Goal: Information Seeking & Learning: Learn about a topic

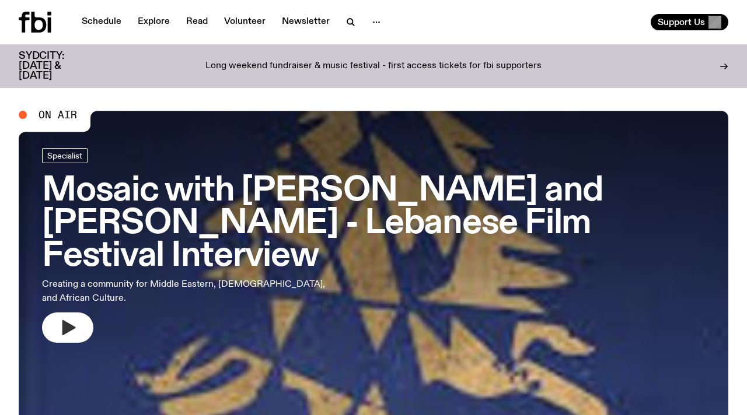
click at [72, 323] on icon "button" at bounding box center [67, 327] width 19 height 19
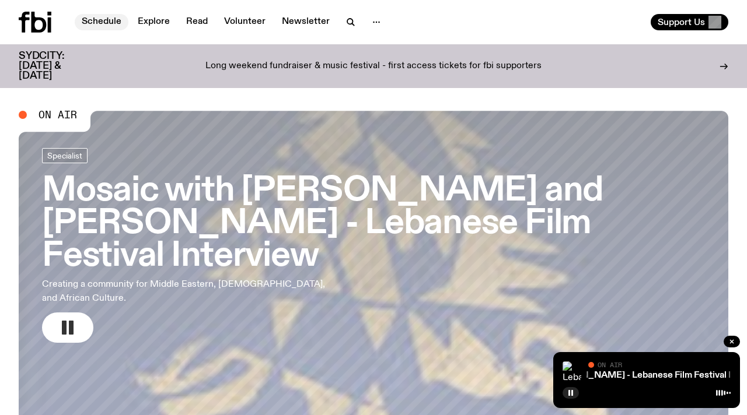
click at [108, 17] on link "Schedule" at bounding box center [102, 22] width 54 height 16
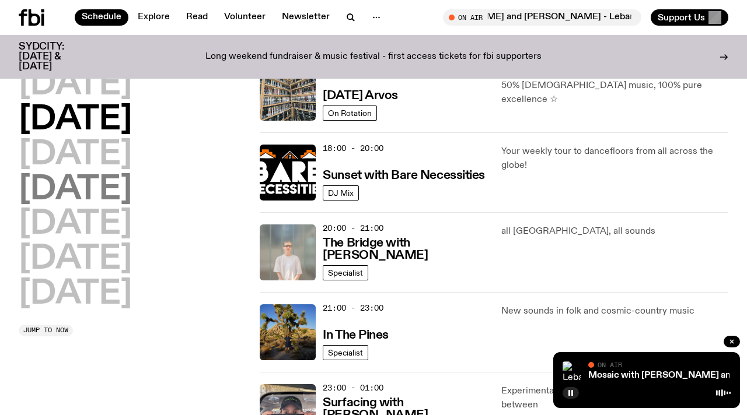
scroll to position [435, 0]
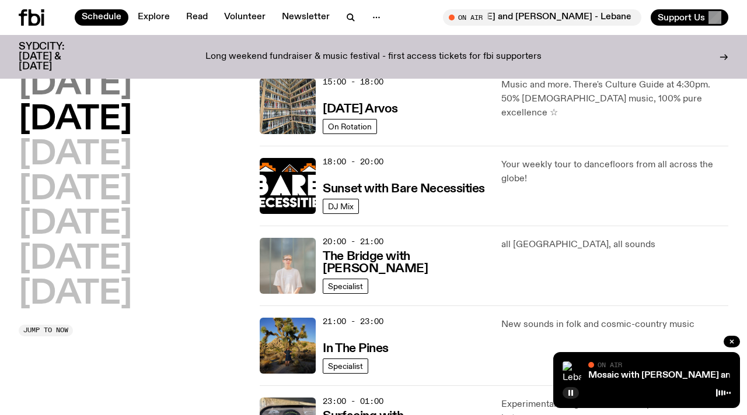
click at [99, 75] on h2 "[DATE]" at bounding box center [75, 85] width 113 height 33
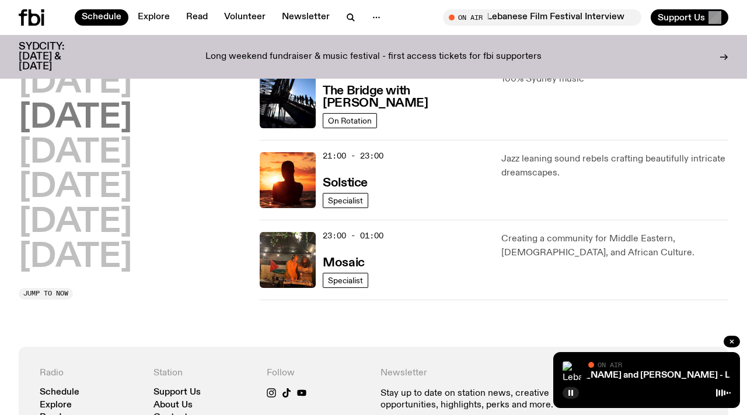
scroll to position [524, 0]
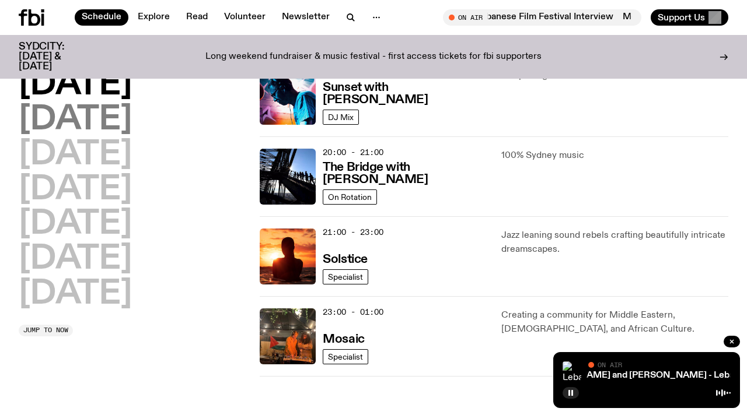
click at [108, 116] on h2 "[DATE]" at bounding box center [75, 120] width 113 height 33
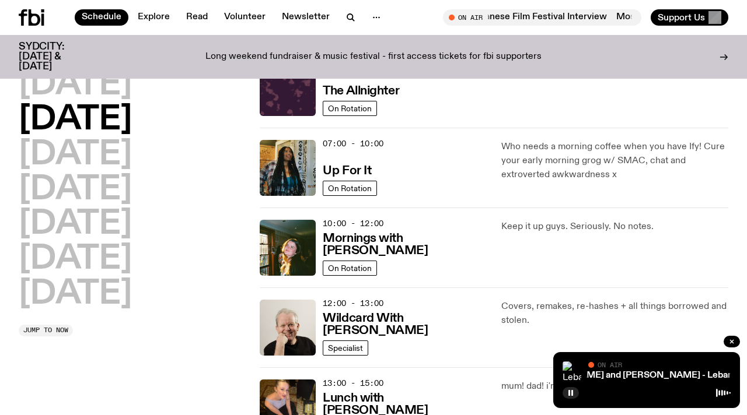
scroll to position [33, 0]
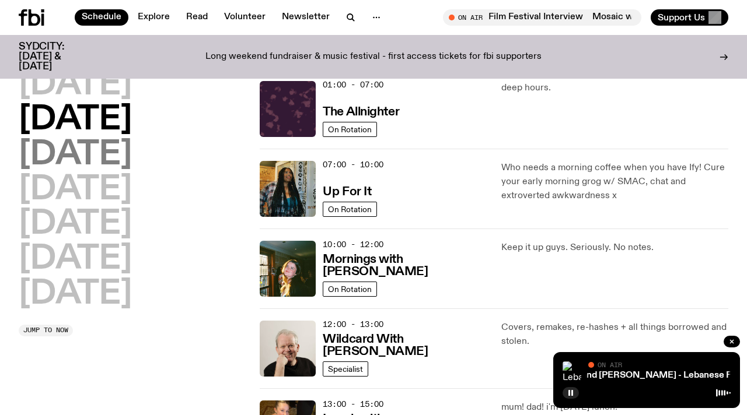
click at [128, 157] on h2 "[DATE]" at bounding box center [75, 155] width 113 height 33
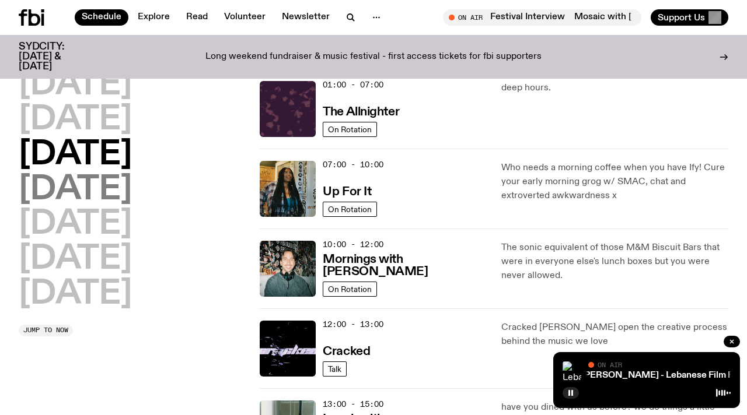
click at [132, 206] on h2 "[DATE]" at bounding box center [75, 190] width 113 height 33
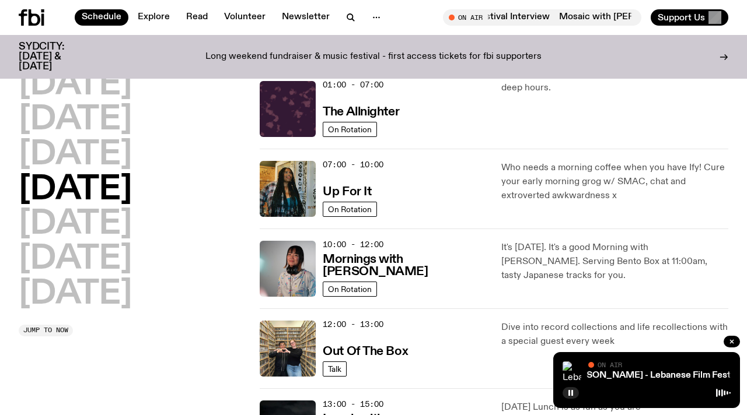
click at [116, 230] on div "[DATE] [DATE] [DATE] [DATE] [DATE] [DATE] [DATE]" at bounding box center [132, 190] width 227 height 242
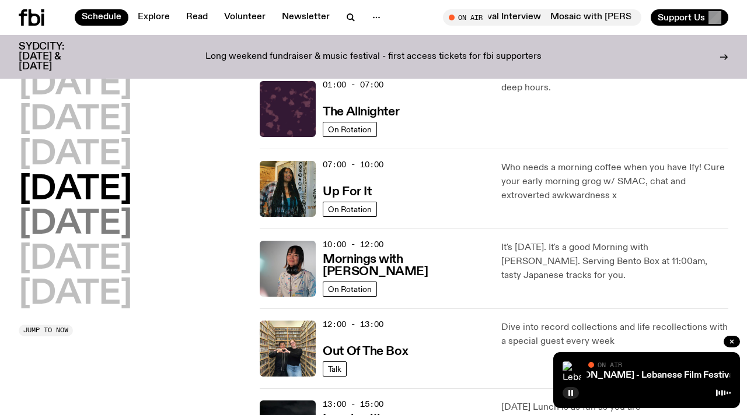
click at [98, 223] on h2 "[DATE]" at bounding box center [75, 224] width 113 height 33
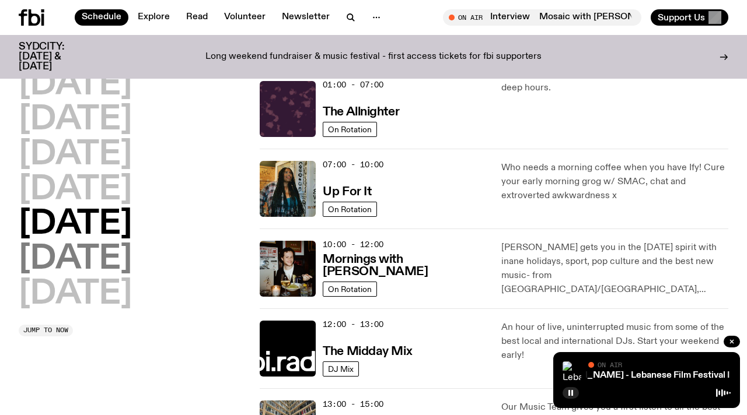
click at [125, 248] on h2 "[DATE]" at bounding box center [75, 259] width 113 height 33
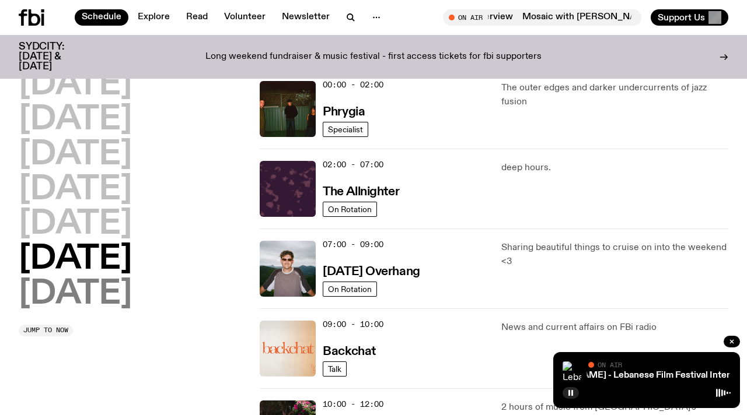
click at [127, 293] on h2 "[DATE]" at bounding box center [75, 294] width 113 height 33
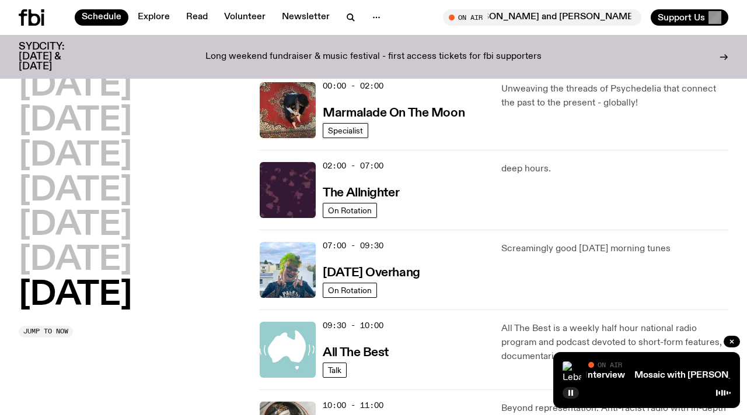
scroll to position [0, 0]
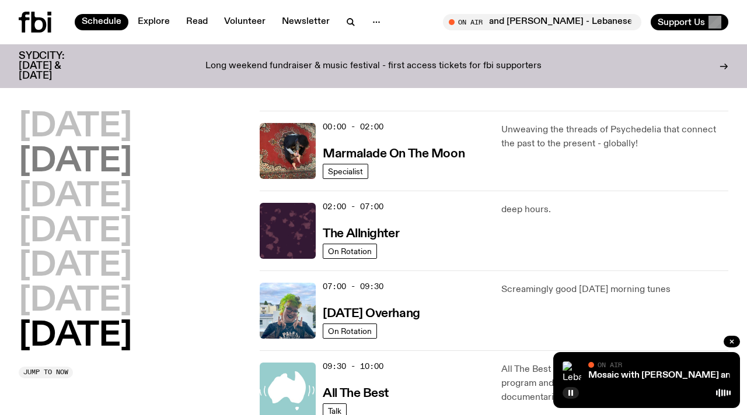
click at [121, 168] on h2 "[DATE]" at bounding box center [75, 162] width 113 height 33
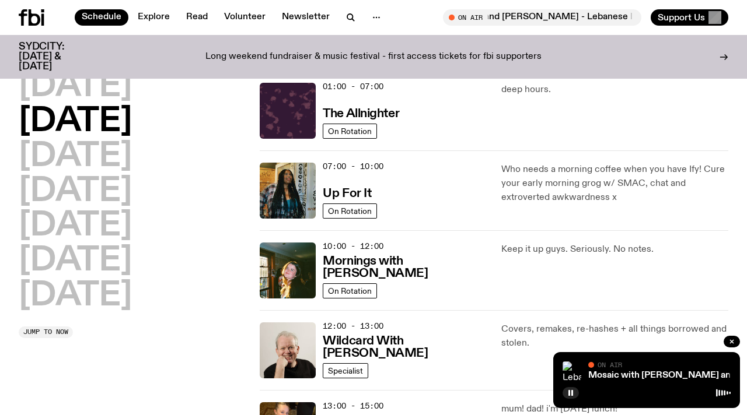
scroll to position [33, 0]
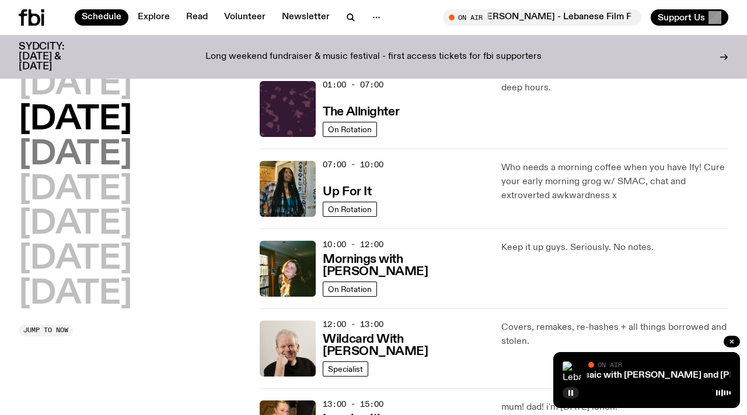
click at [120, 152] on h2 "[DATE]" at bounding box center [75, 155] width 113 height 33
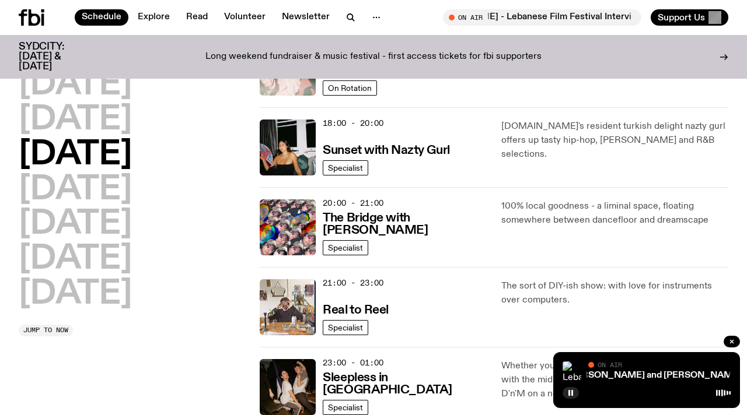
scroll to position [402, 0]
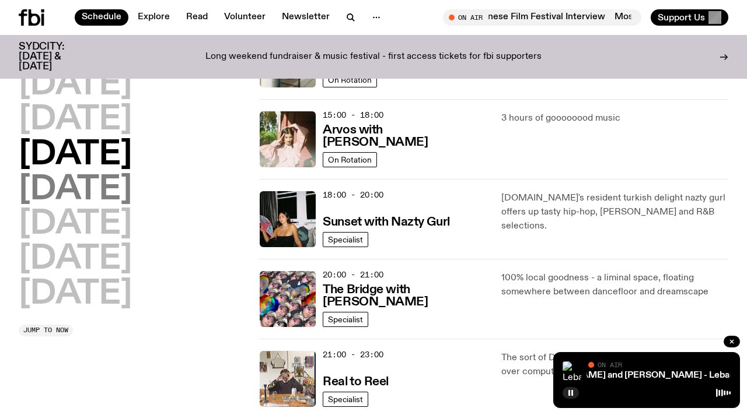
click at [132, 198] on h2 "[DATE]" at bounding box center [75, 190] width 113 height 33
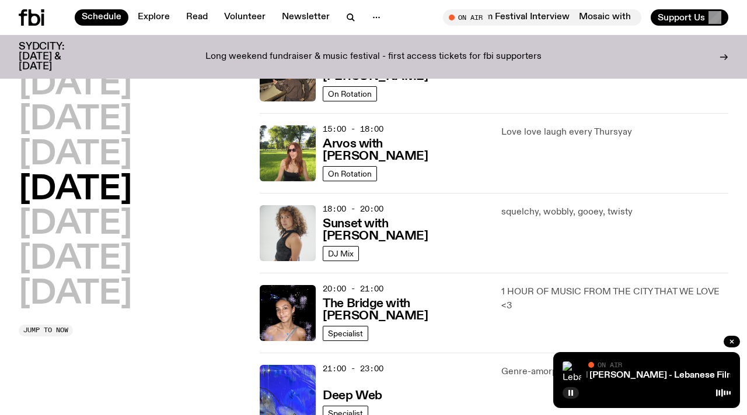
scroll to position [397, 0]
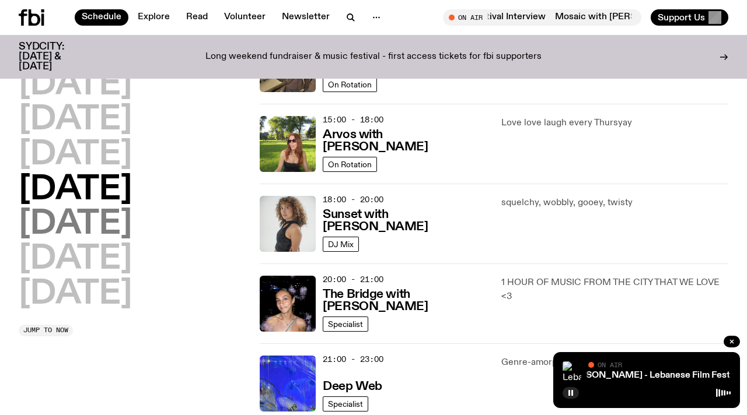
click at [84, 222] on h2 "[DATE]" at bounding box center [75, 224] width 113 height 33
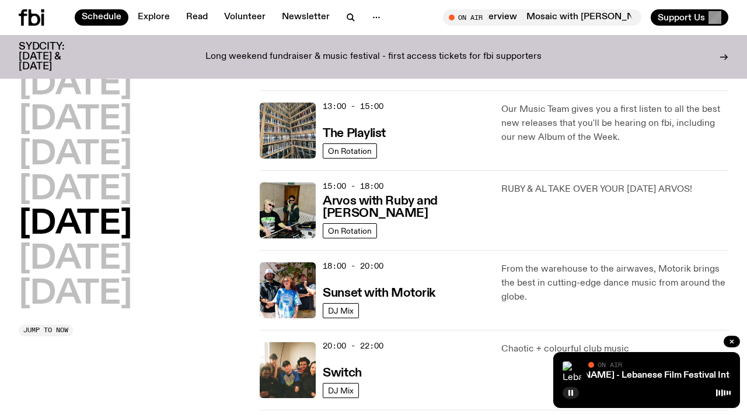
scroll to position [415, 0]
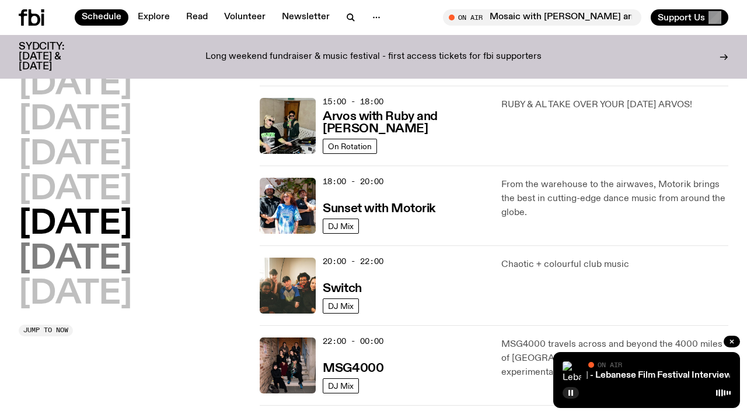
click at [110, 265] on h2 "[DATE]" at bounding box center [75, 259] width 113 height 33
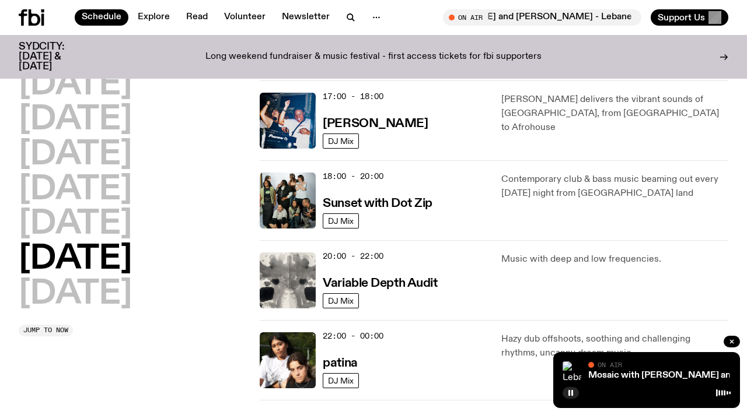
scroll to position [657, 0]
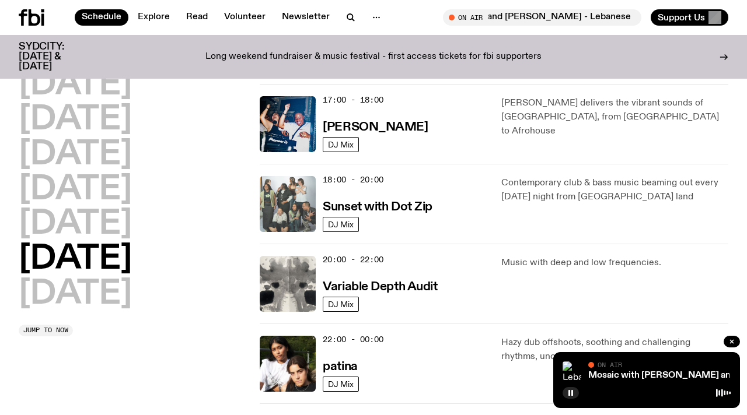
click at [300, 198] on img at bounding box center [288, 204] width 56 height 56
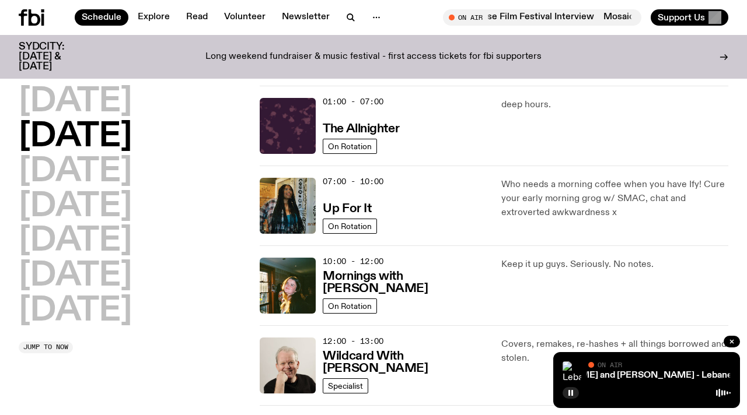
scroll to position [9, 0]
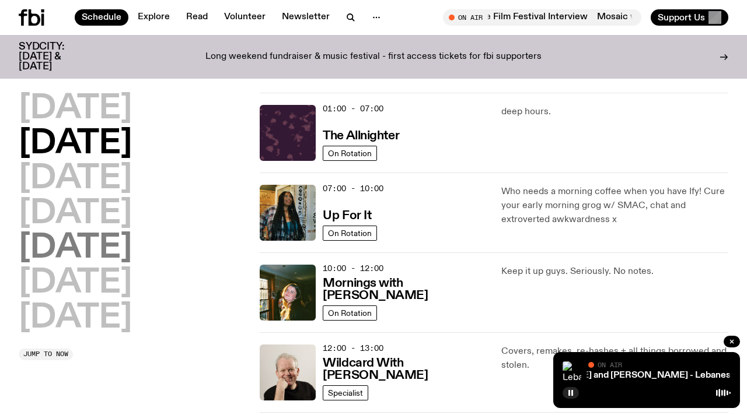
click at [96, 252] on h2 "[DATE]" at bounding box center [75, 248] width 113 height 33
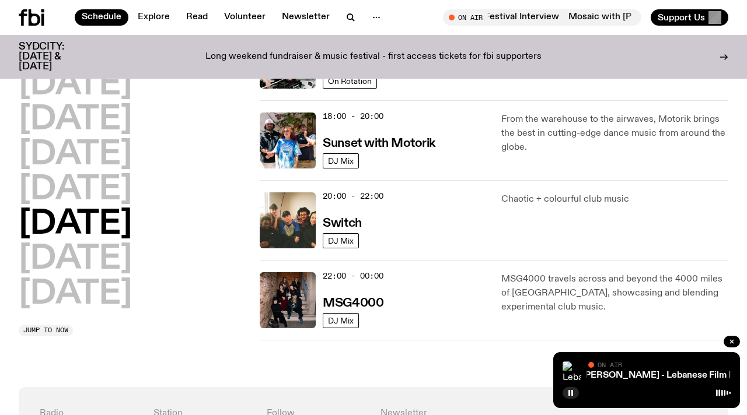
scroll to position [482, 0]
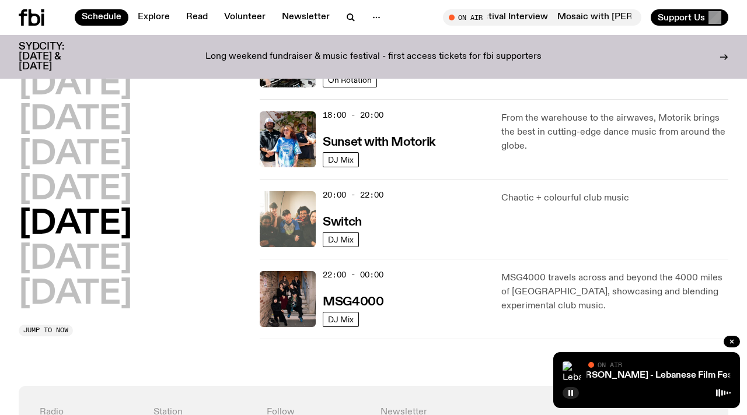
click at [281, 205] on img at bounding box center [288, 219] width 56 height 56
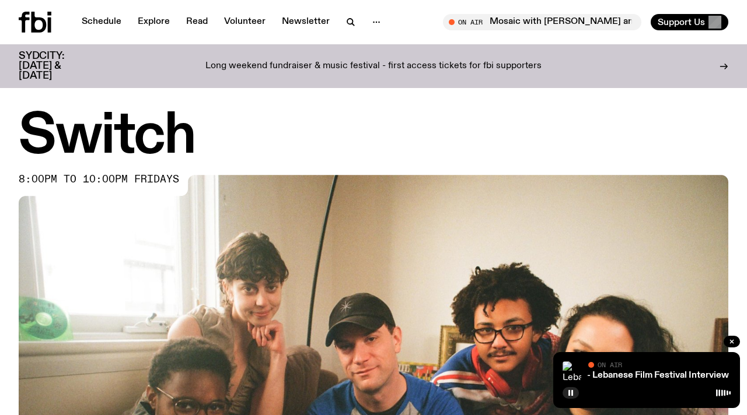
click at [30, 23] on icon at bounding box center [35, 22] width 33 height 21
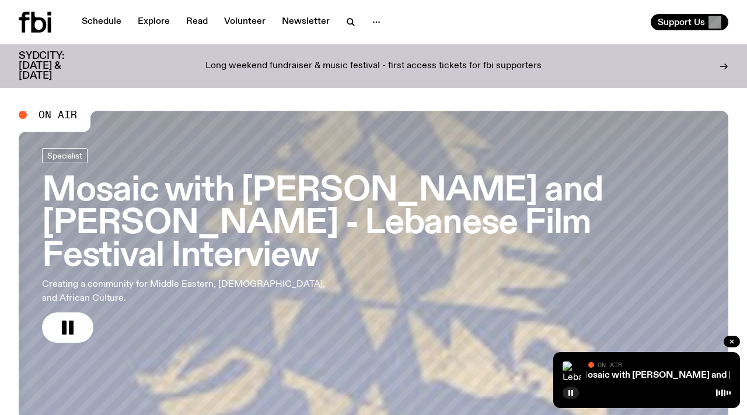
click at [32, 15] on icon at bounding box center [38, 22] width 15 height 21
